Goal: Task Accomplishment & Management: Manage account settings

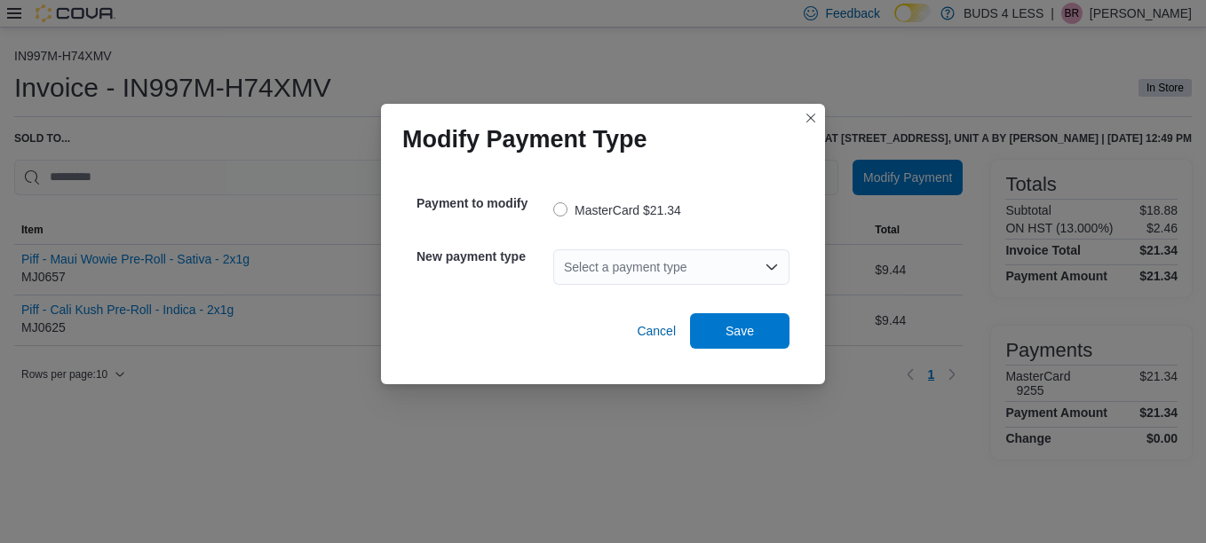
click at [592, 257] on div "Select a payment type" at bounding box center [671, 268] width 236 height 36
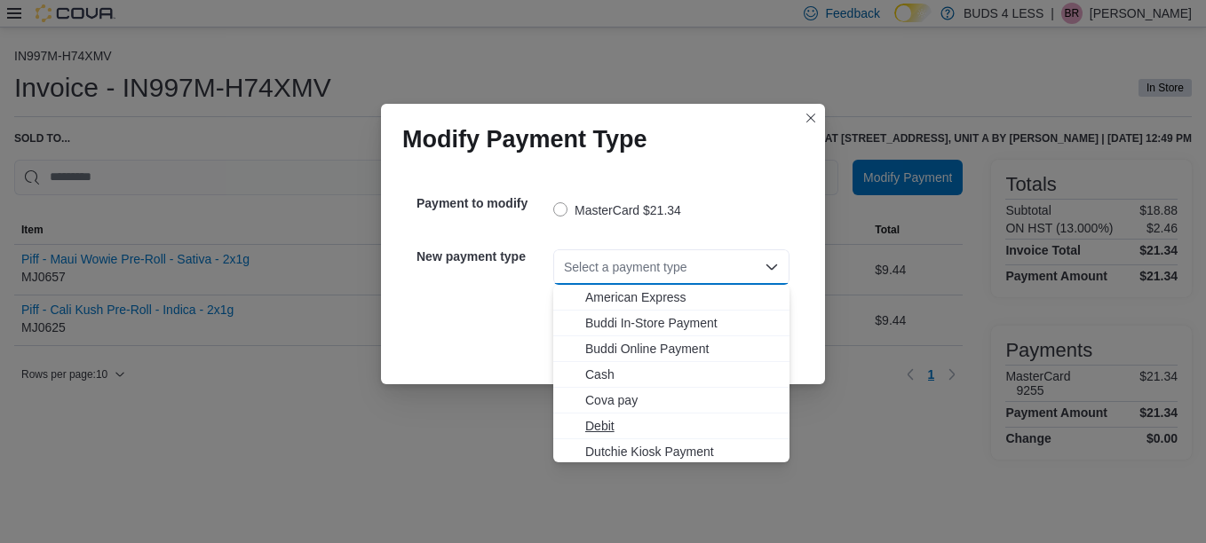
click at [607, 415] on button "Debit" at bounding box center [671, 427] width 236 height 26
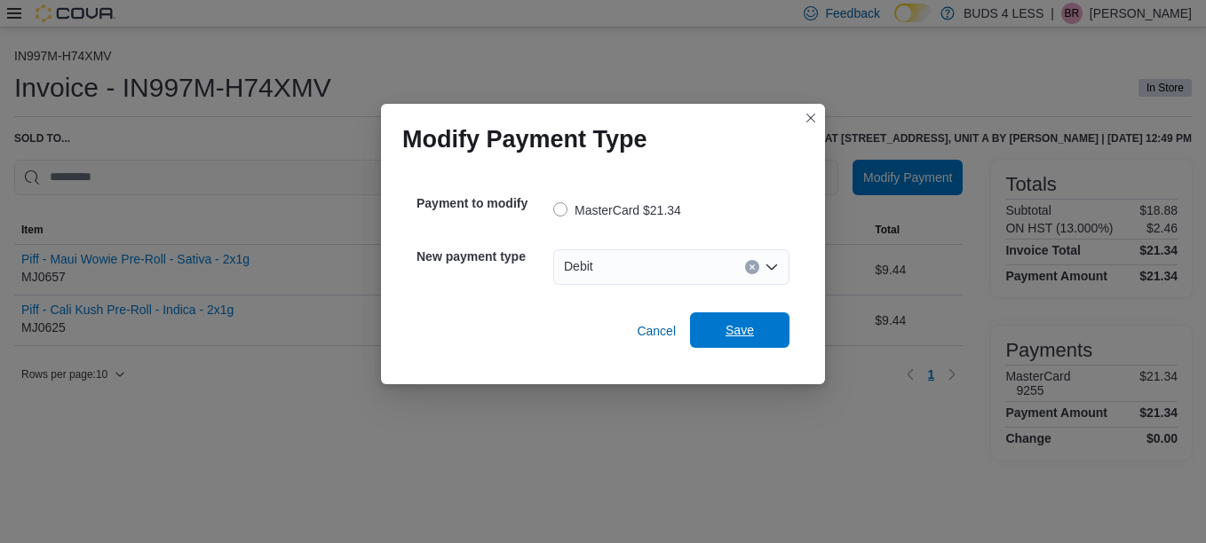
click at [725, 329] on span "Save" at bounding box center [740, 331] width 78 height 36
